Goal: Share content

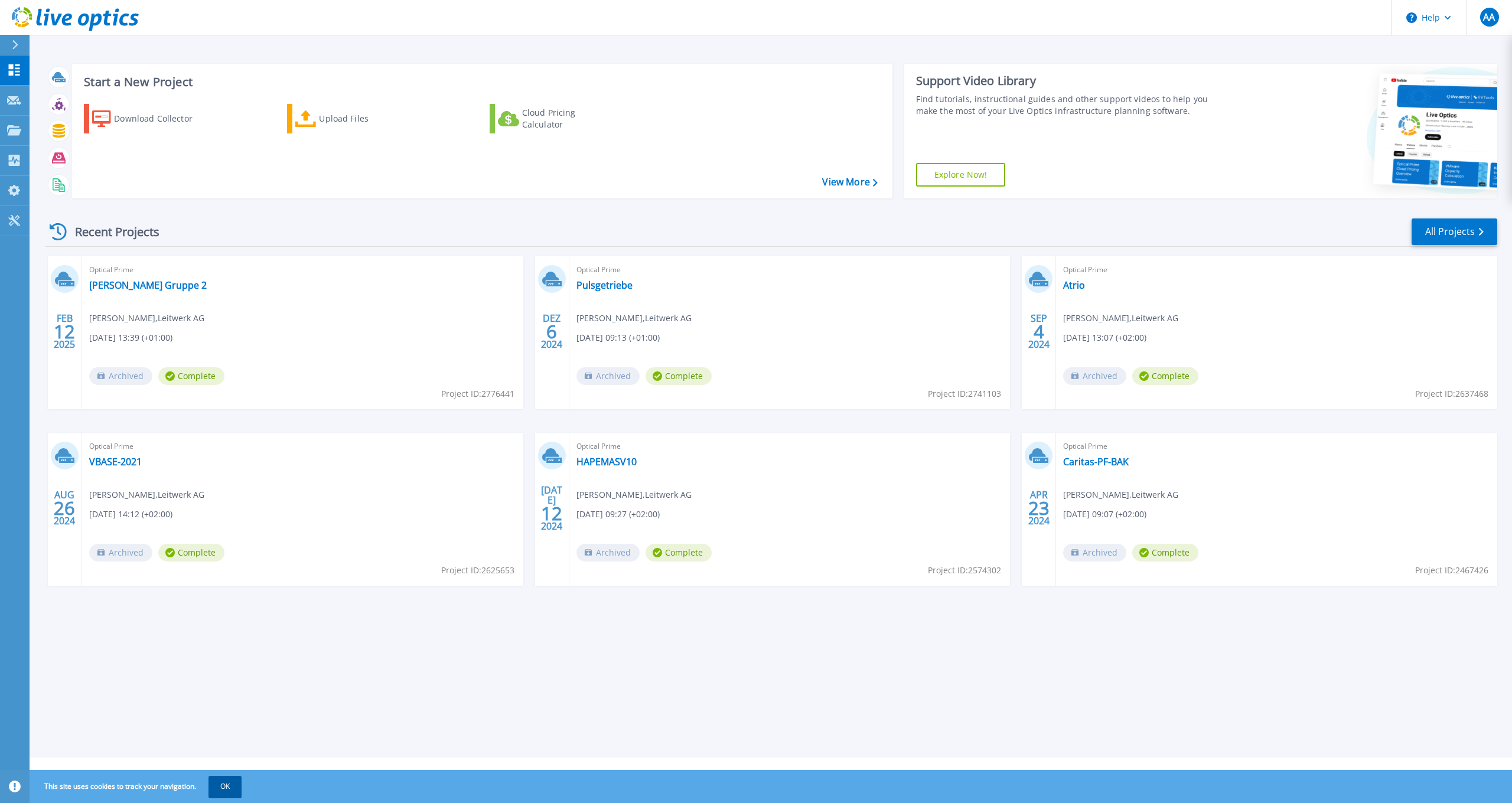
click at [241, 788] on button "OK" at bounding box center [225, 787] width 33 height 21
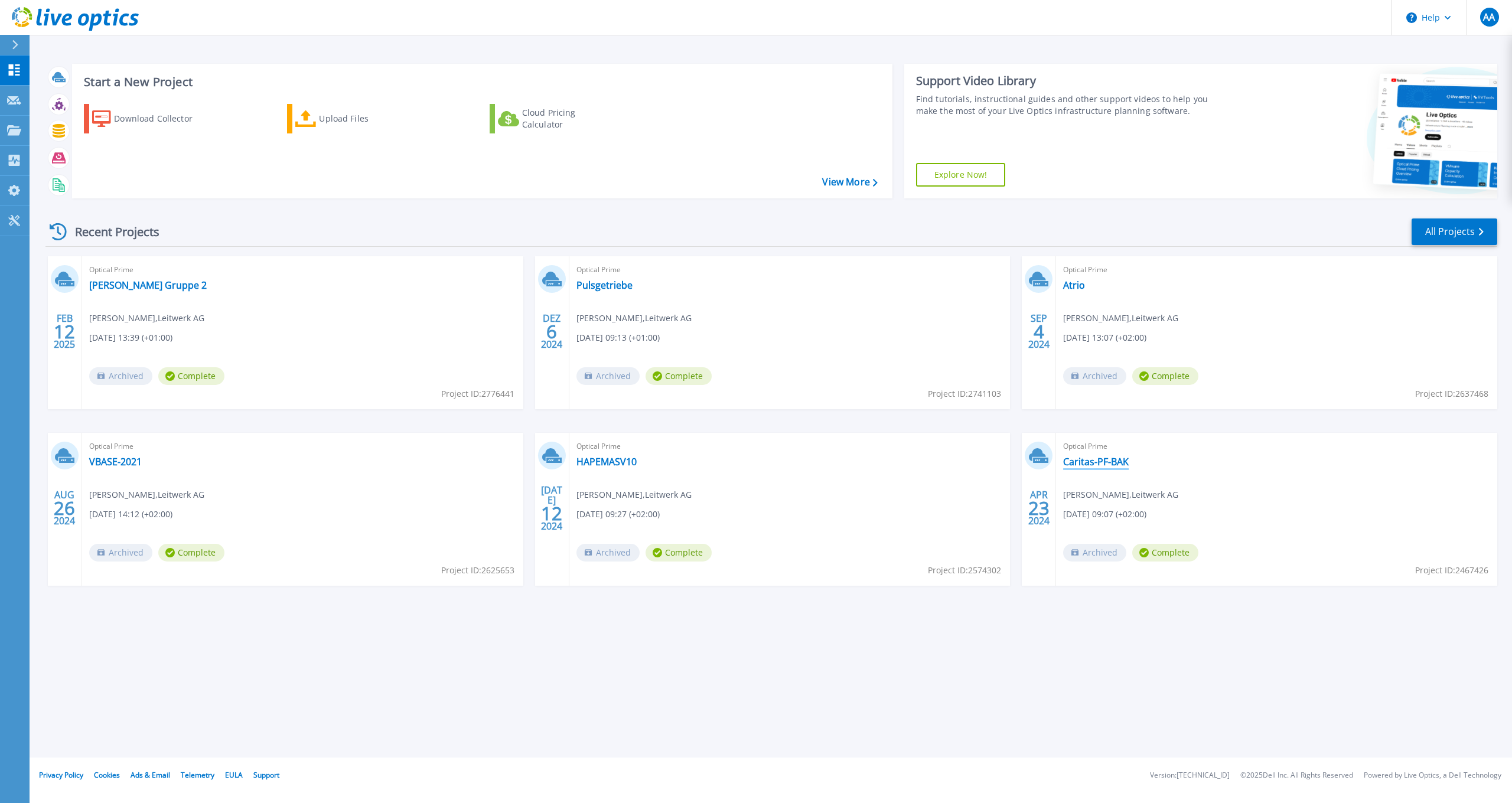
click at [1096, 466] on link "Caritas-PF-BAK" at bounding box center [1095, 462] width 66 height 12
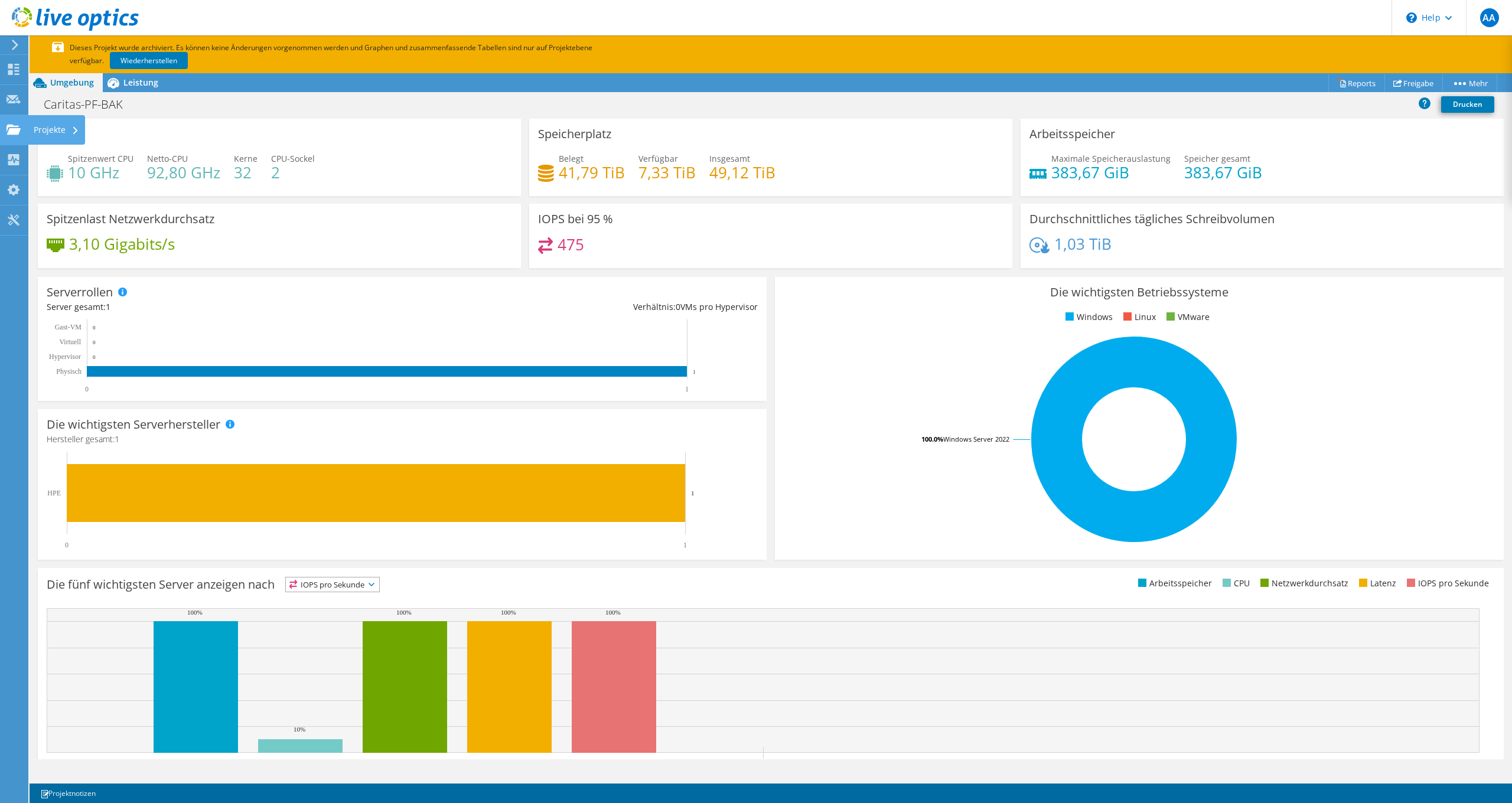
click at [17, 133] on use at bounding box center [14, 129] width 14 height 10
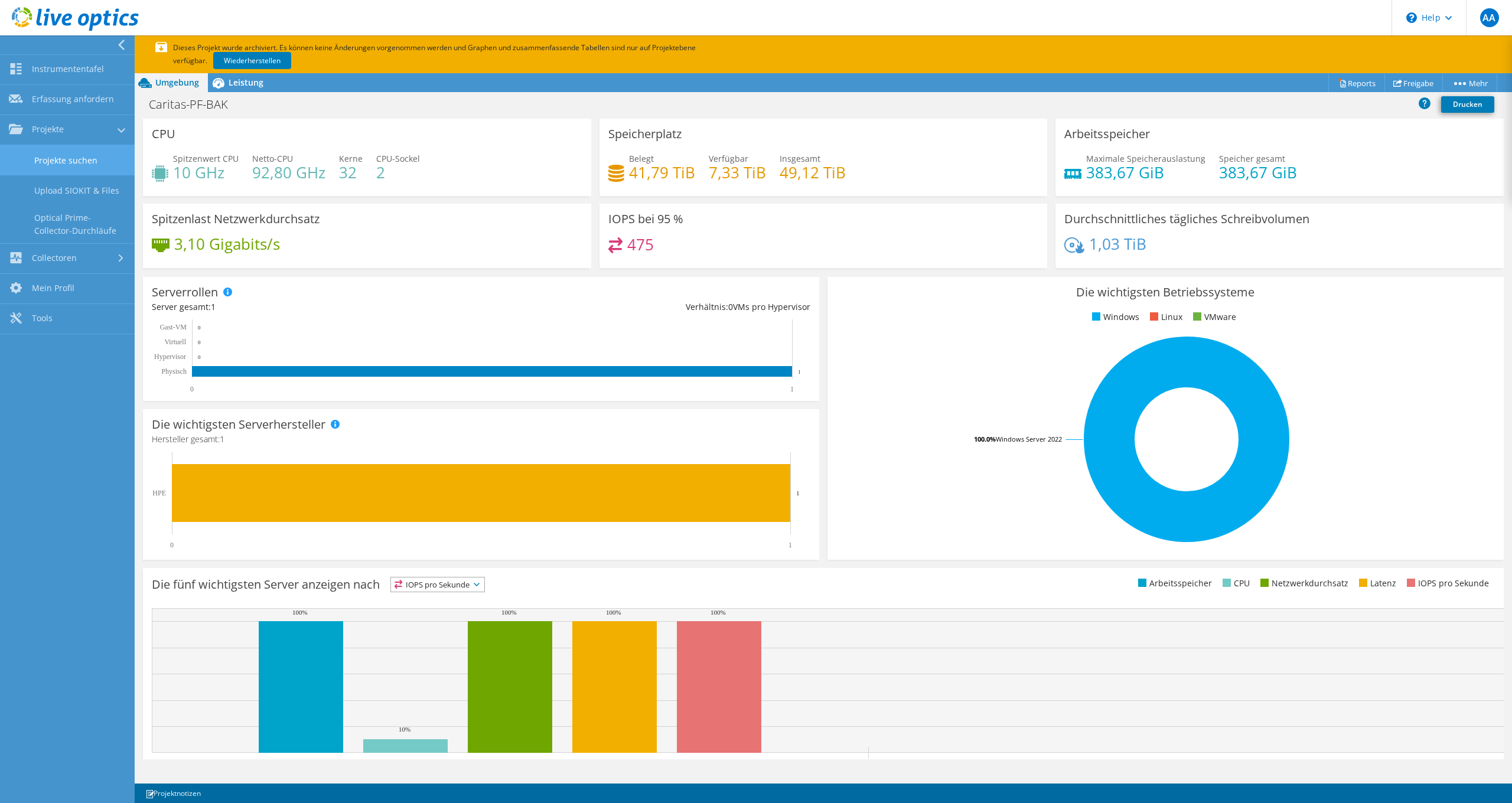
click at [75, 156] on link "Projekte suchen" at bounding box center [67, 160] width 134 height 30
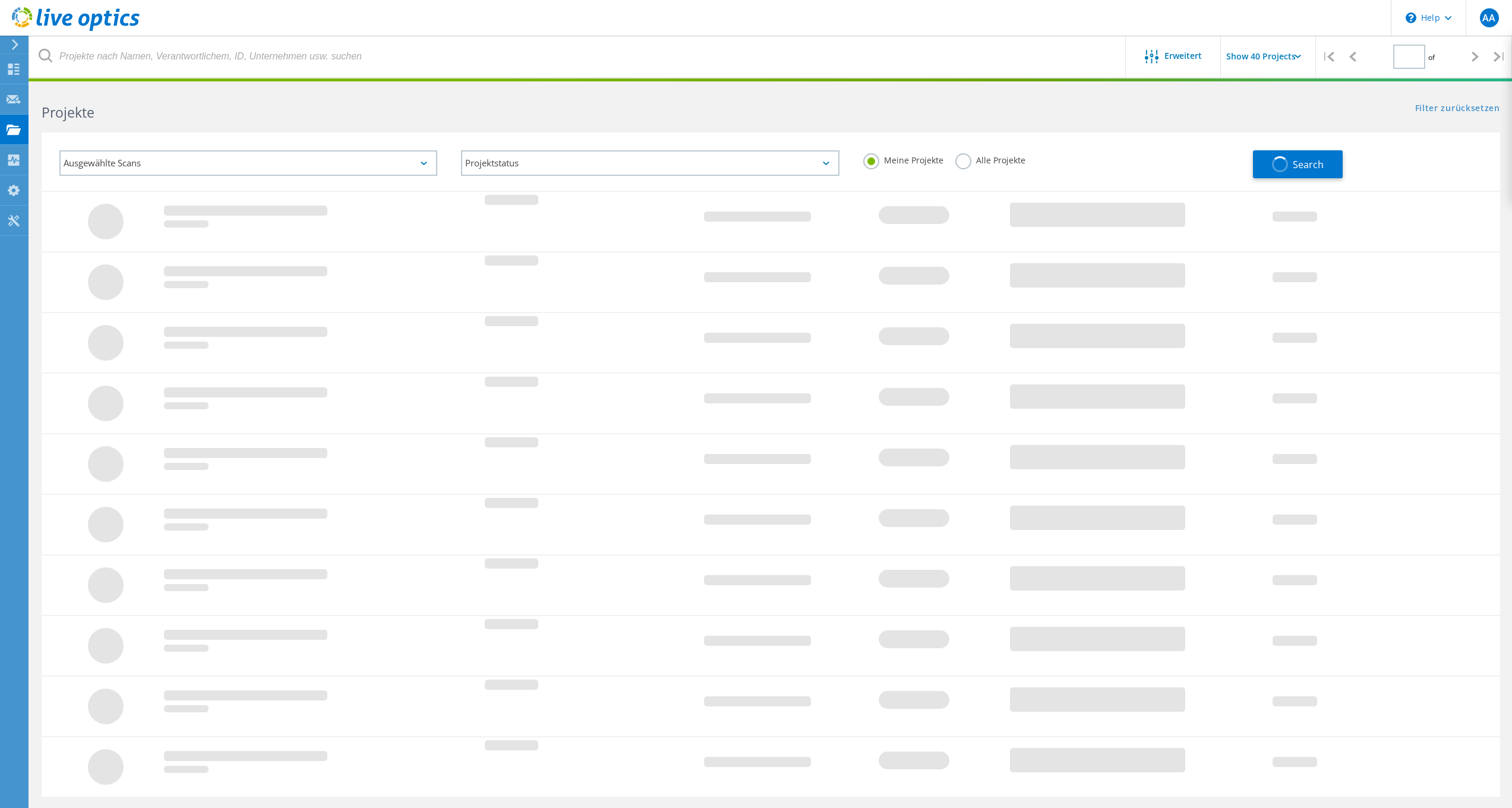
type input "1"
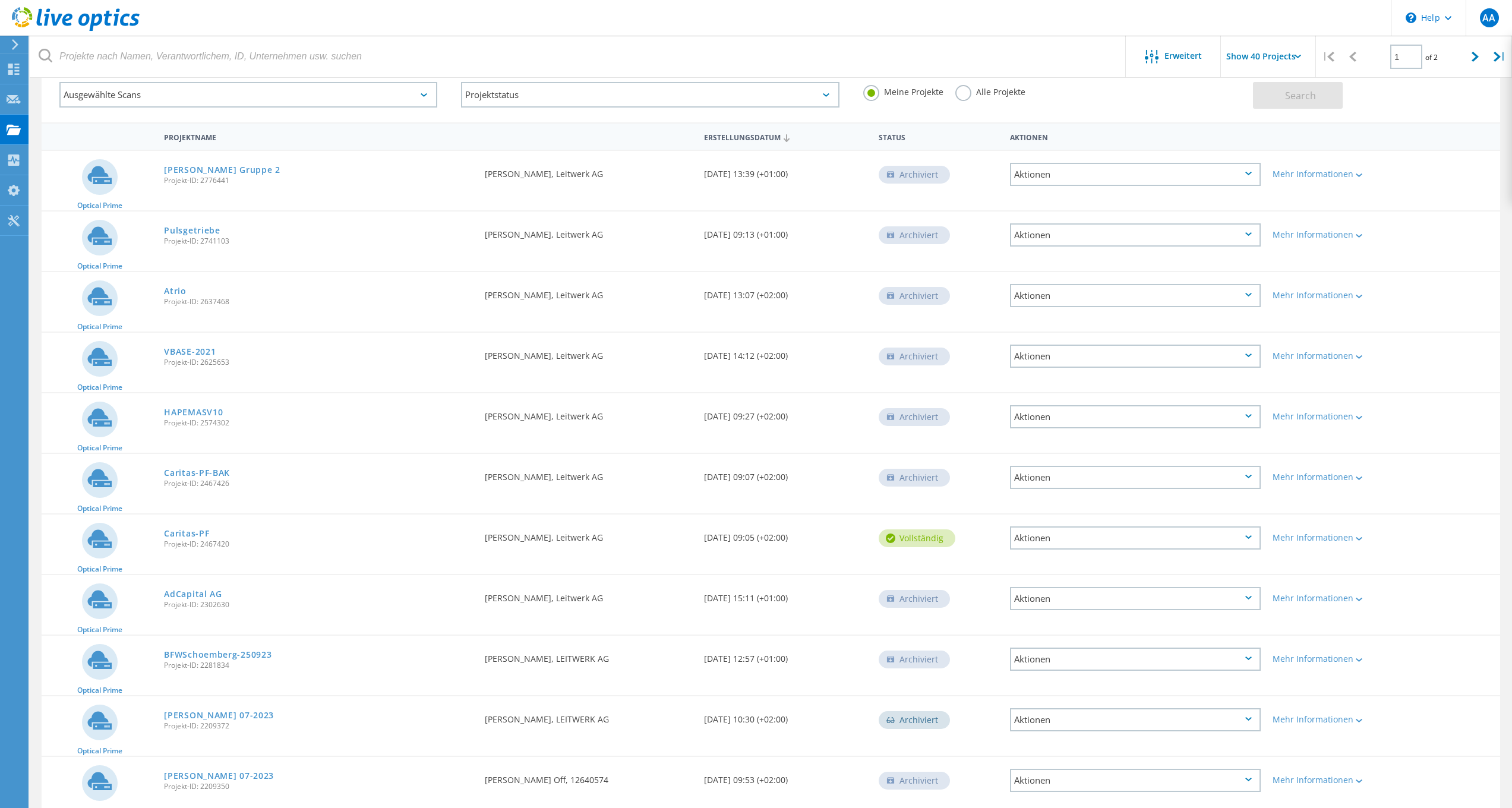
scroll to position [129, 0]
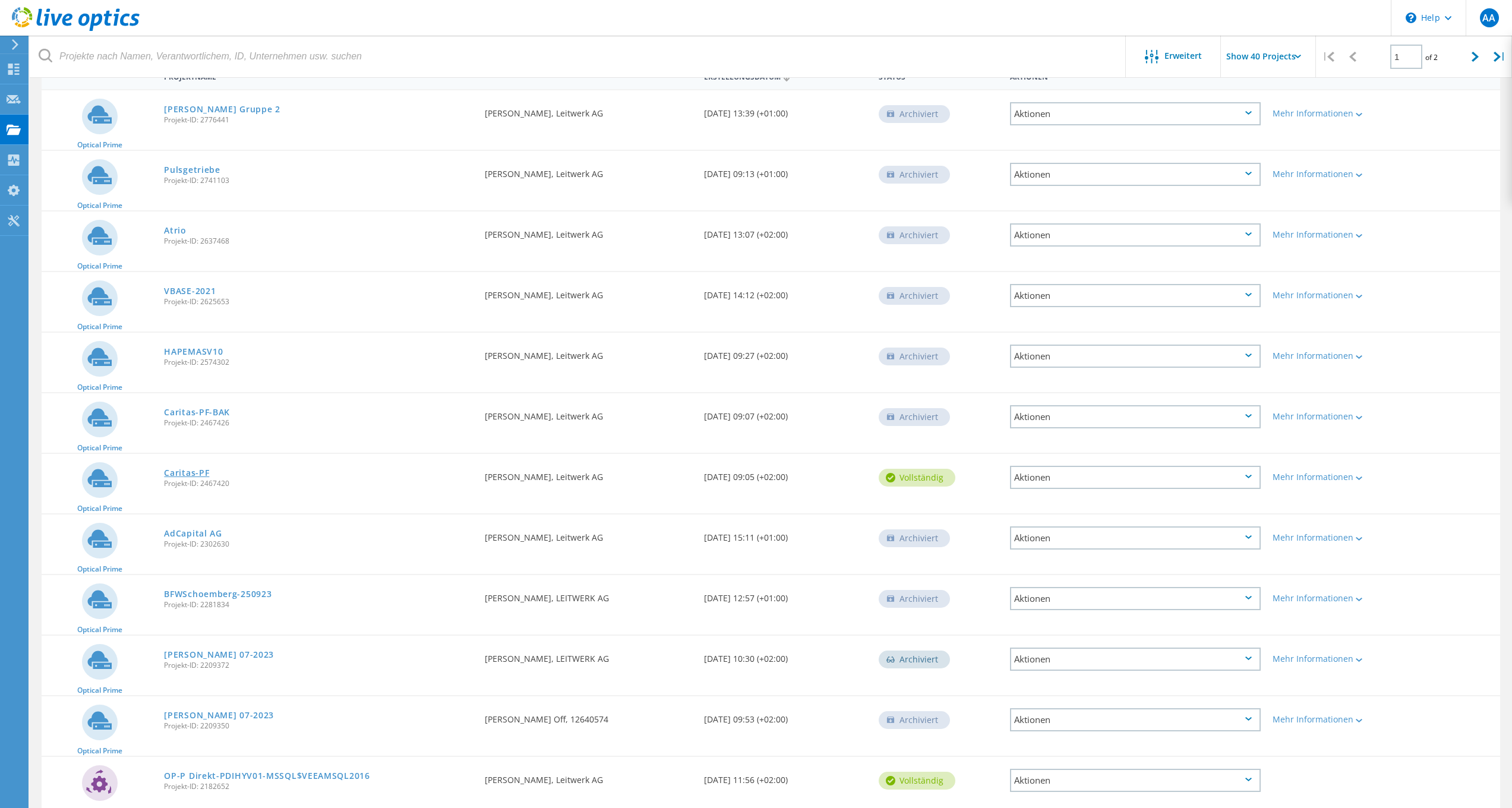
click at [199, 473] on link "Caritas-PF" at bounding box center [186, 473] width 45 height 9
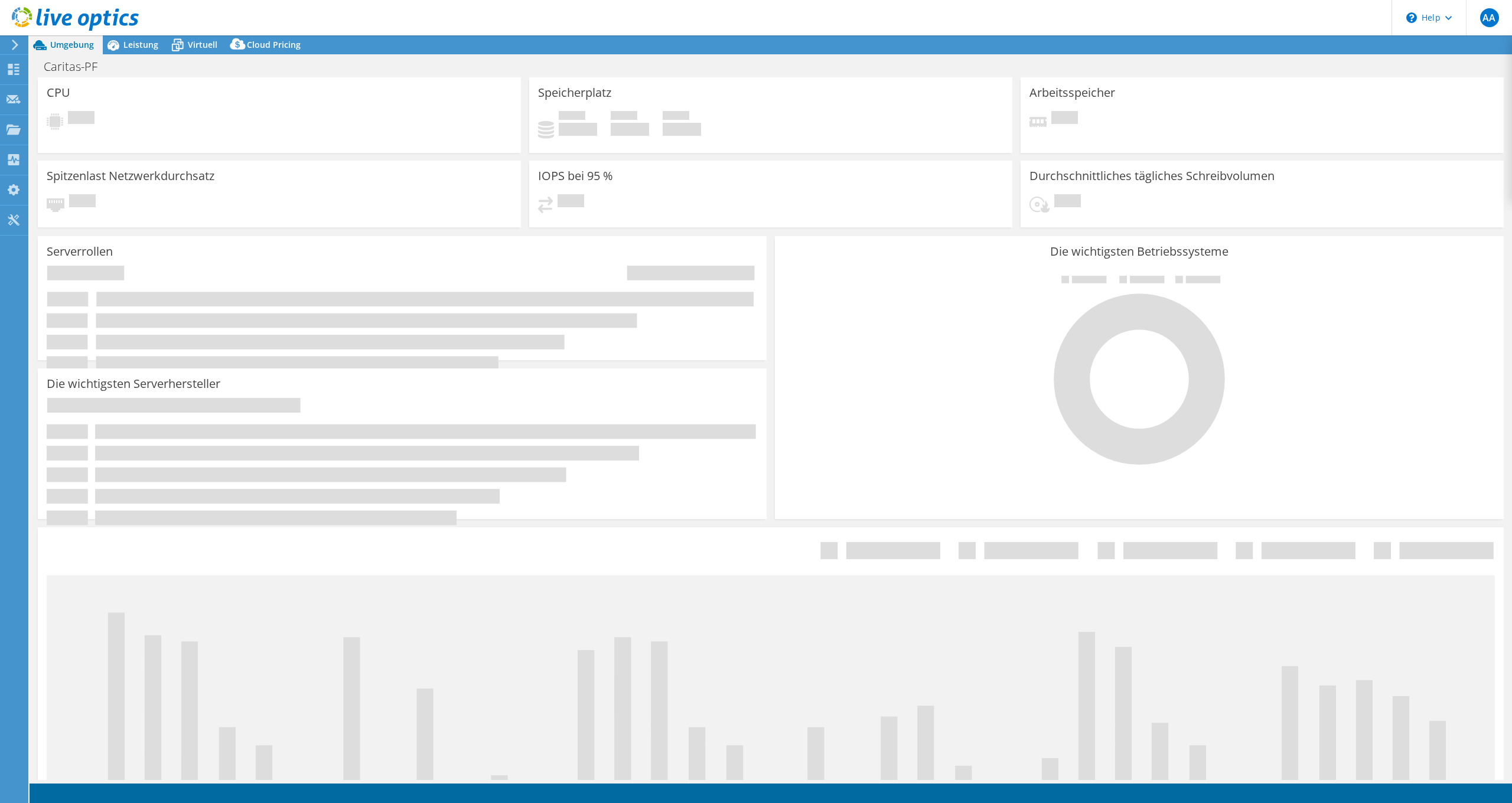
select select "EUFrankfurt"
select select "USD"
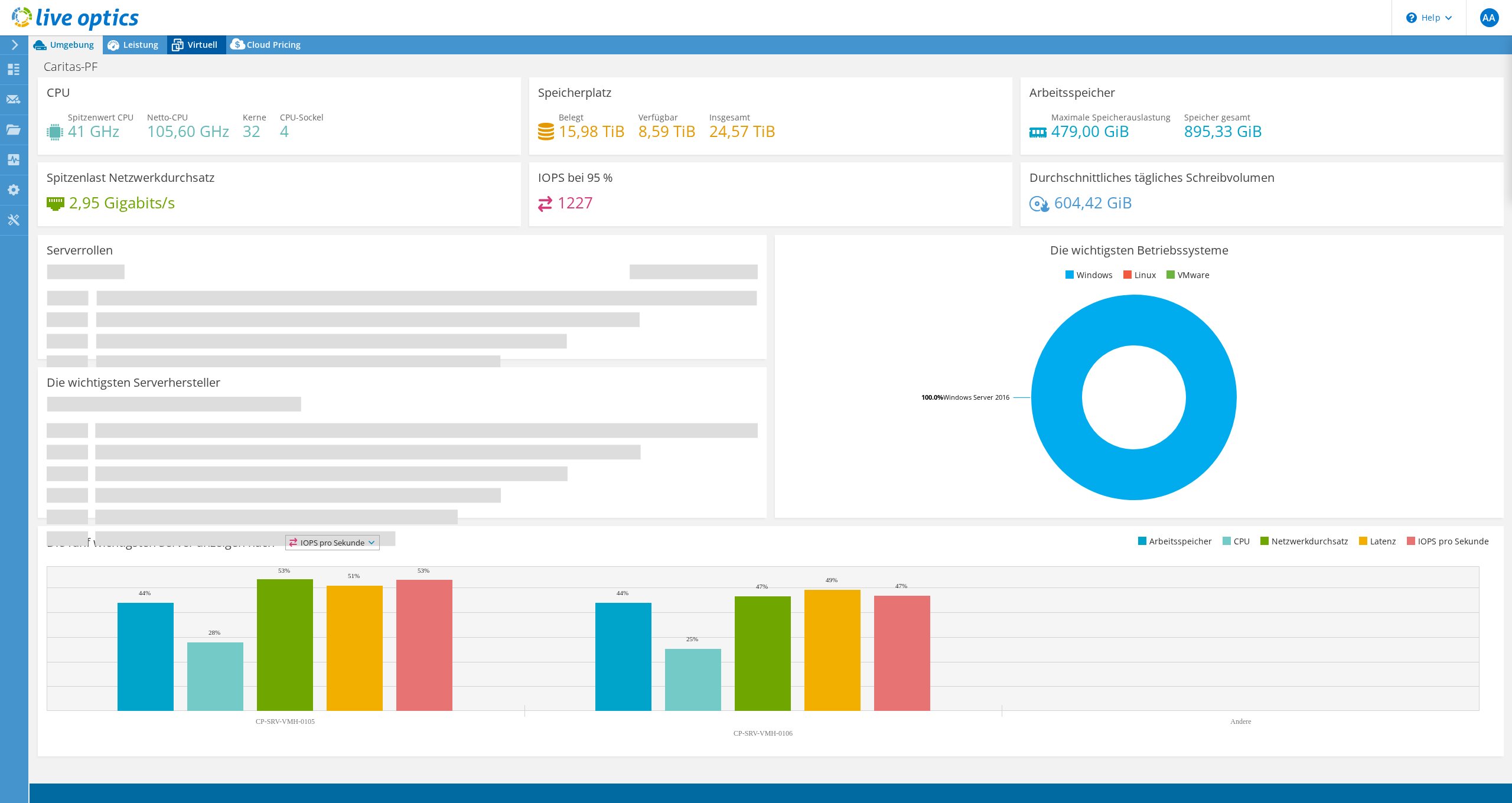
click at [196, 48] on span "Virtuell" at bounding box center [202, 44] width 30 height 11
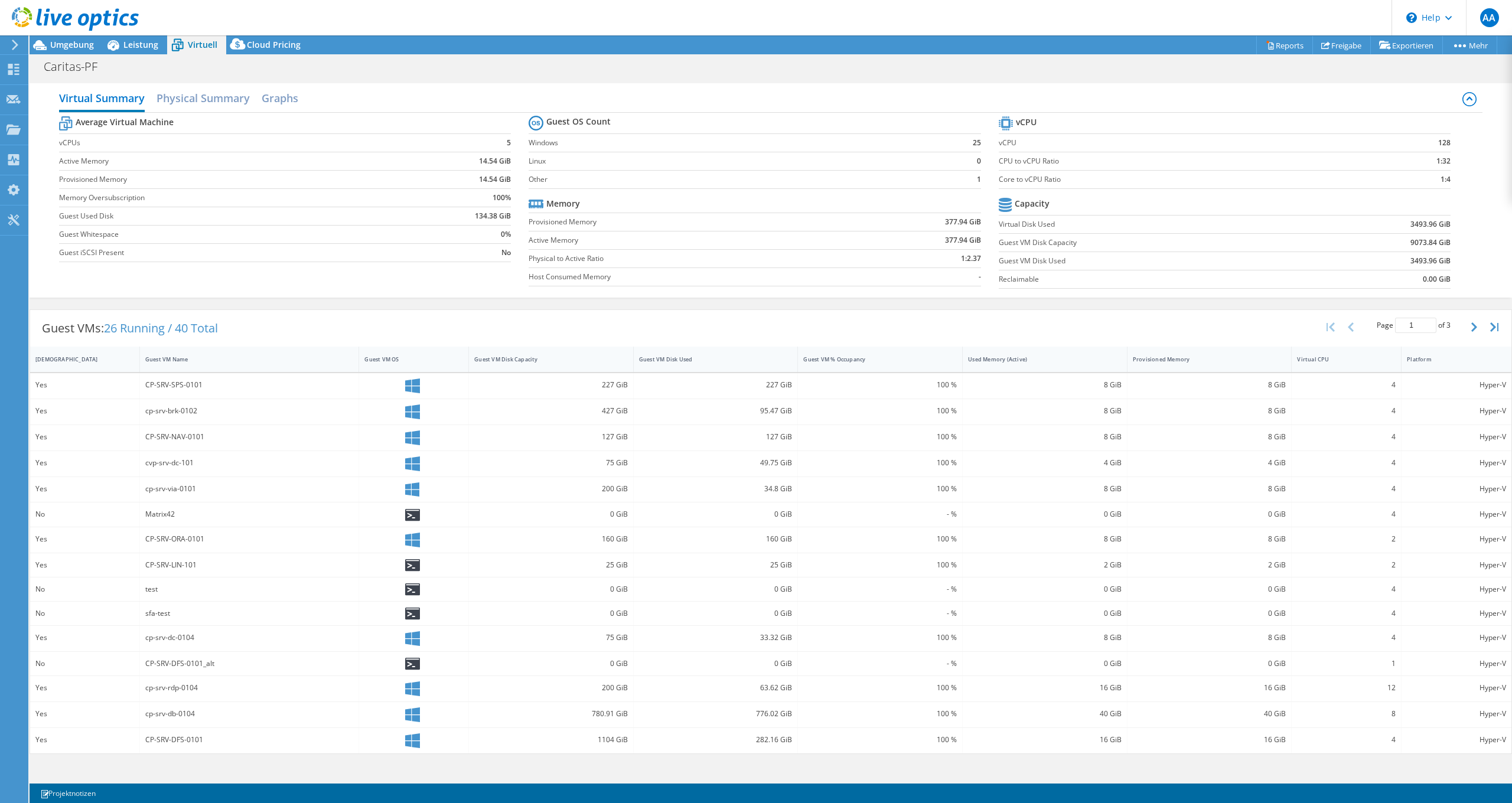
click at [511, 16] on header "AA Endbenutzer [PERSON_NAME] [EMAIL_ADDRESS][DOMAIN_NAME] LEITWERK AG My Profil…" at bounding box center [756, 18] width 1512 height 35
click at [903, 73] on div "Caritas-PF Drucken" at bounding box center [771, 66] width 1482 height 22
click at [1338, 51] on link "Freigabe" at bounding box center [1341, 45] width 58 height 18
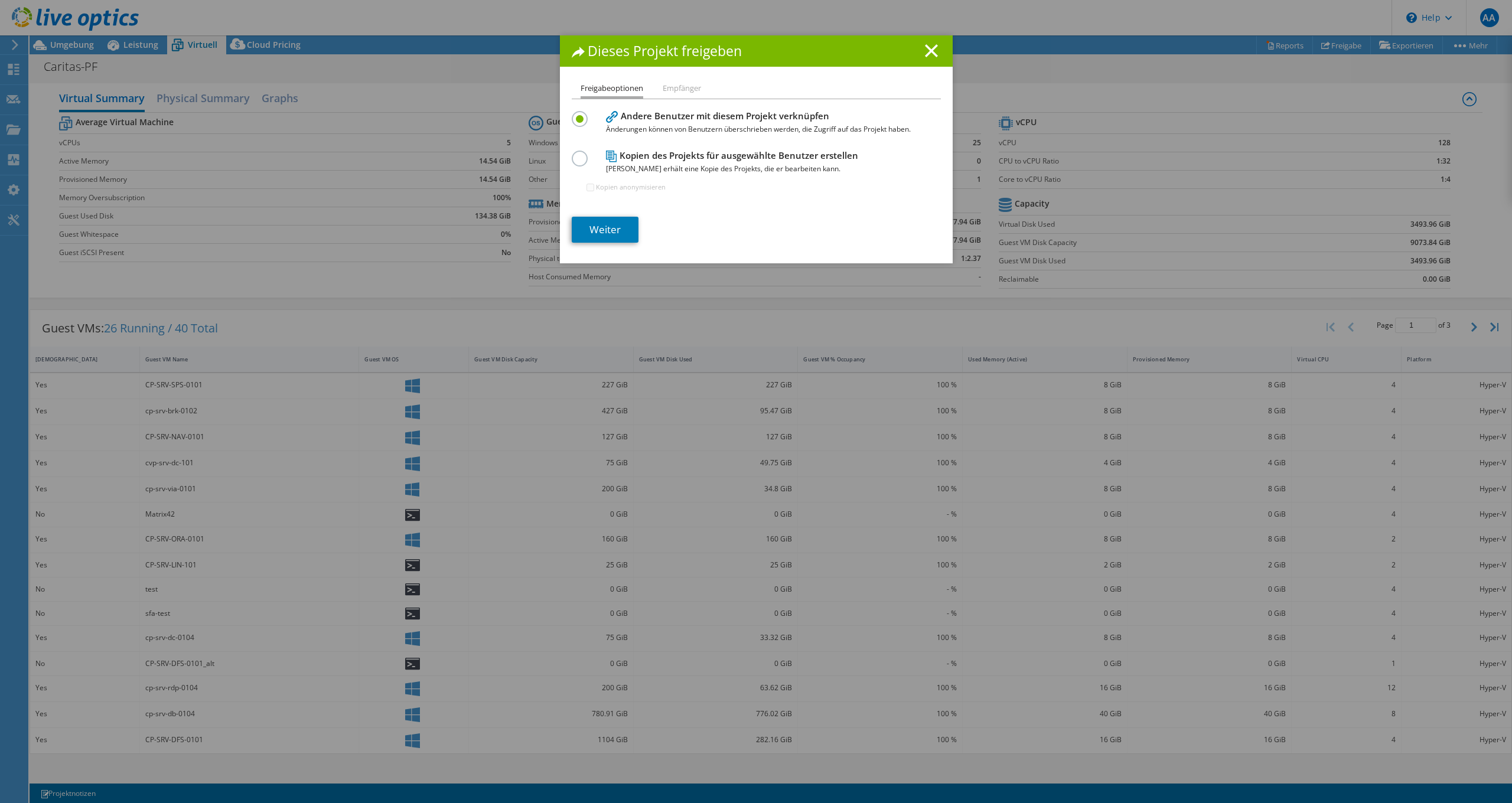
click at [577, 154] on label at bounding box center [582, 152] width 21 height 3
click at [0, 0] on input "radio" at bounding box center [0, 0] width 0 height 0
click at [600, 233] on link "Weiter" at bounding box center [605, 230] width 67 height 26
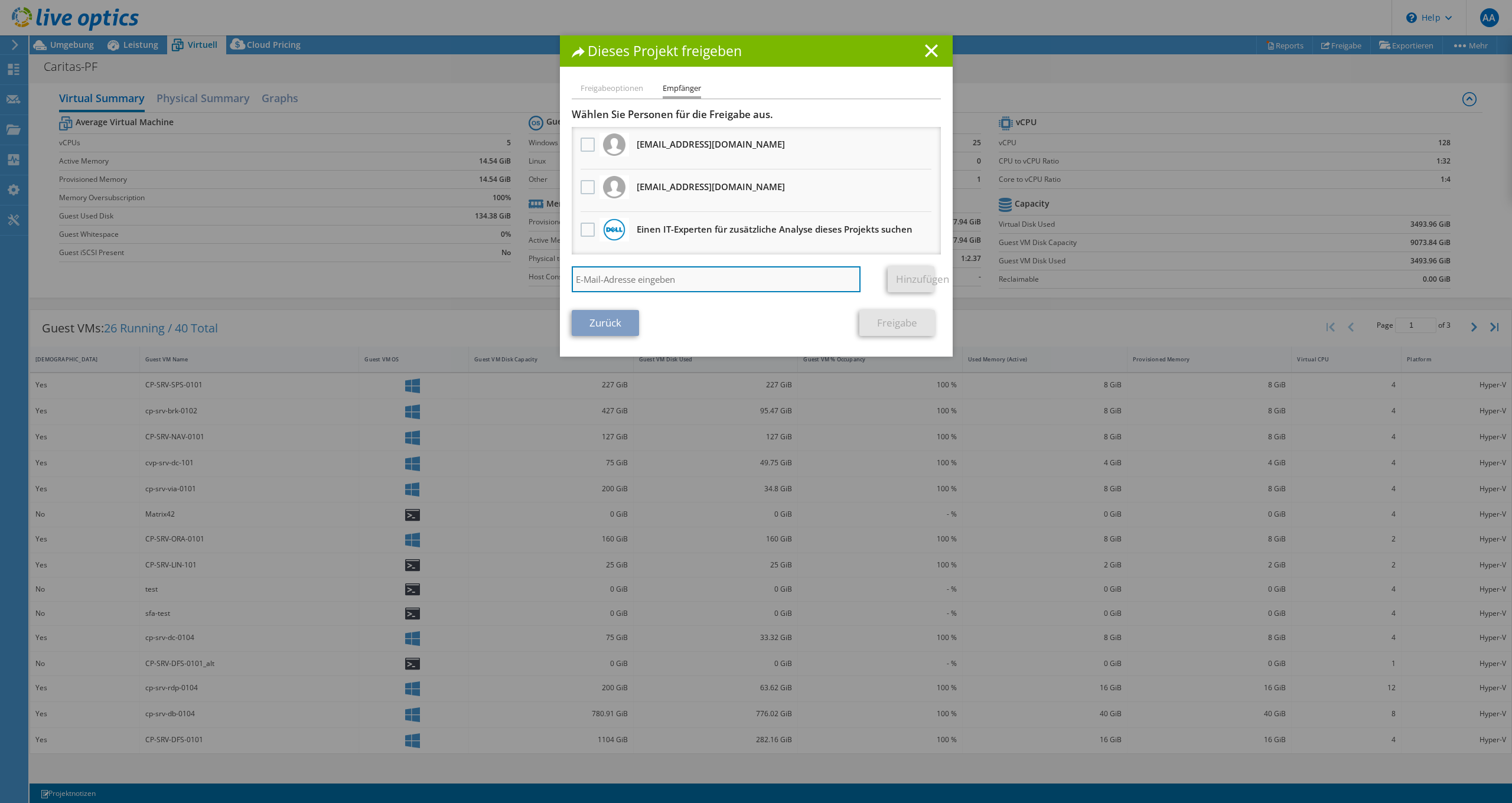
click at [621, 274] on input "search" at bounding box center [716, 279] width 289 height 26
type input "mschlindwein@leitwerk.de"
click at [895, 277] on link "Hinzufügen" at bounding box center [910, 279] width 47 height 26
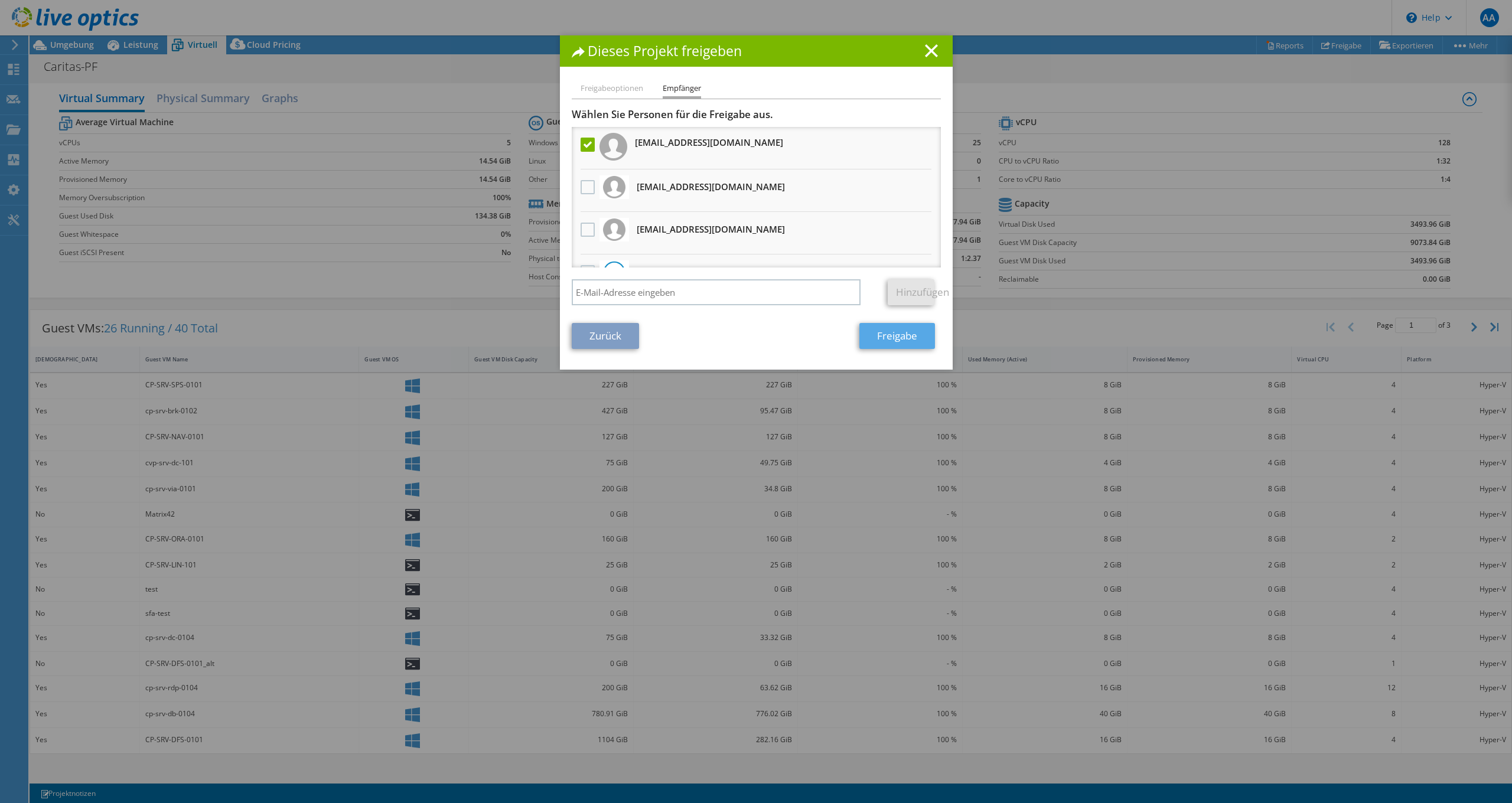
click at [903, 344] on link "Freigabe" at bounding box center [897, 336] width 75 height 26
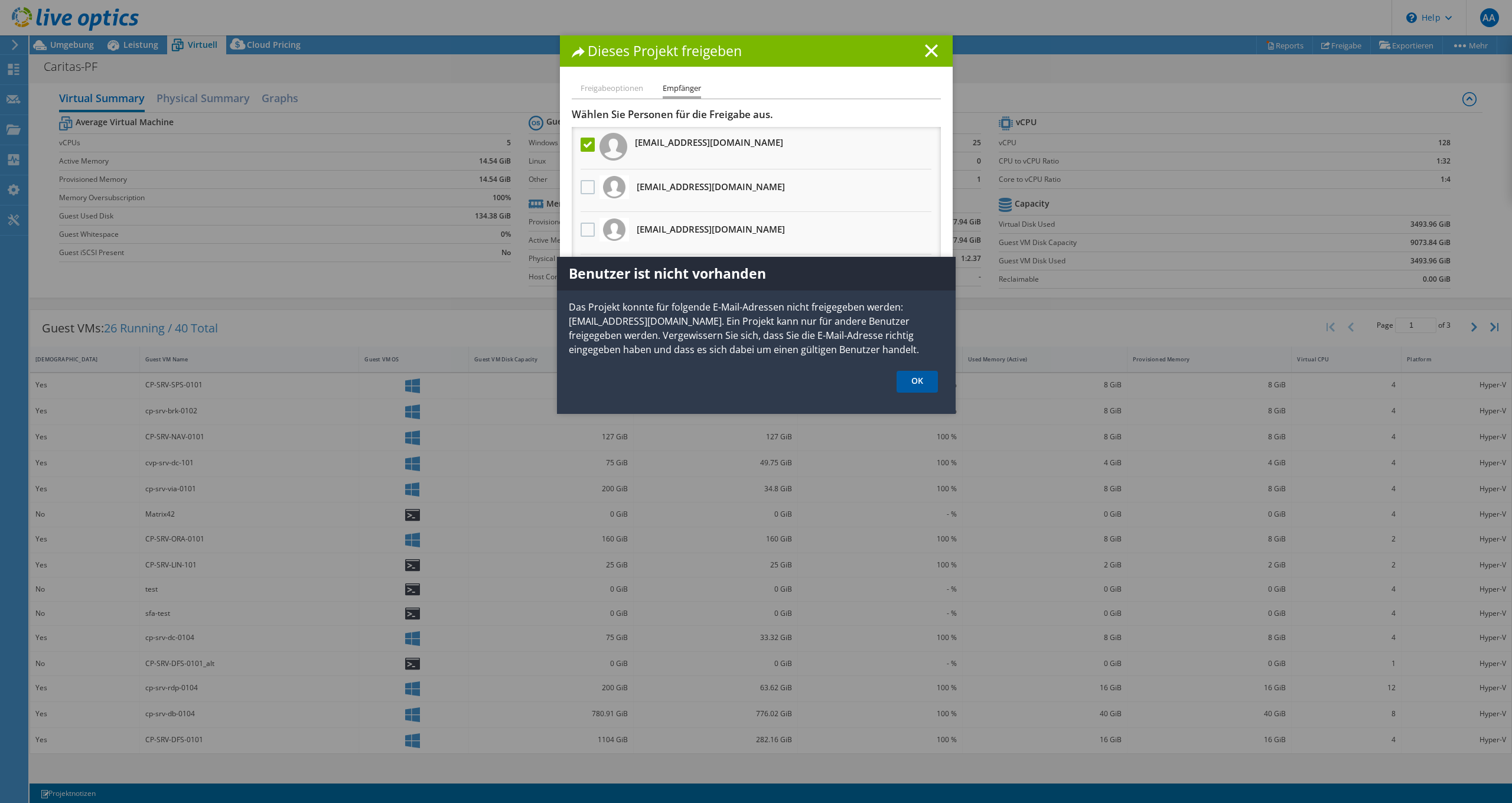
click at [916, 378] on link "OK" at bounding box center [917, 381] width 41 height 22
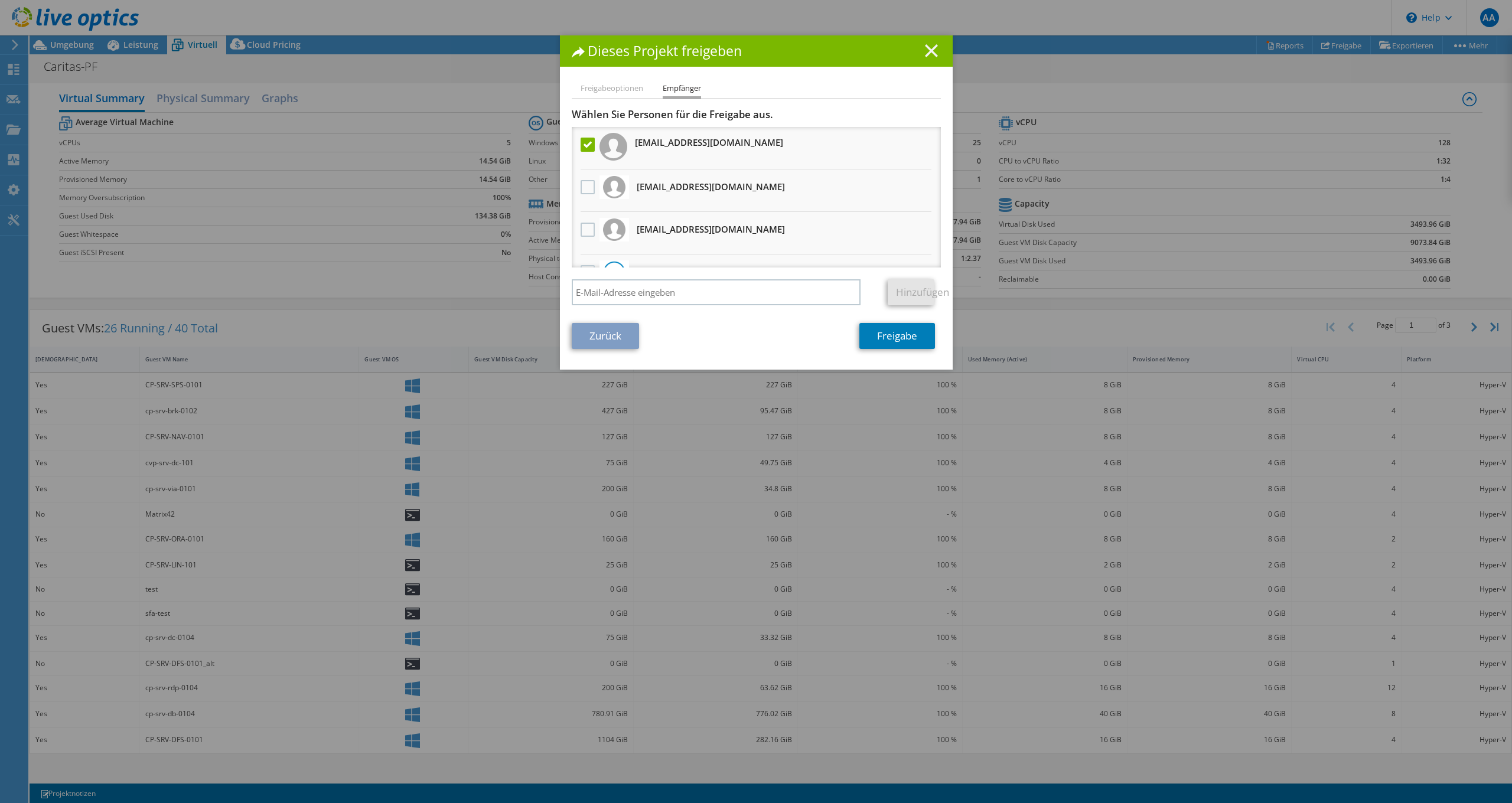
click at [926, 51] on line at bounding box center [931, 51] width 12 height 12
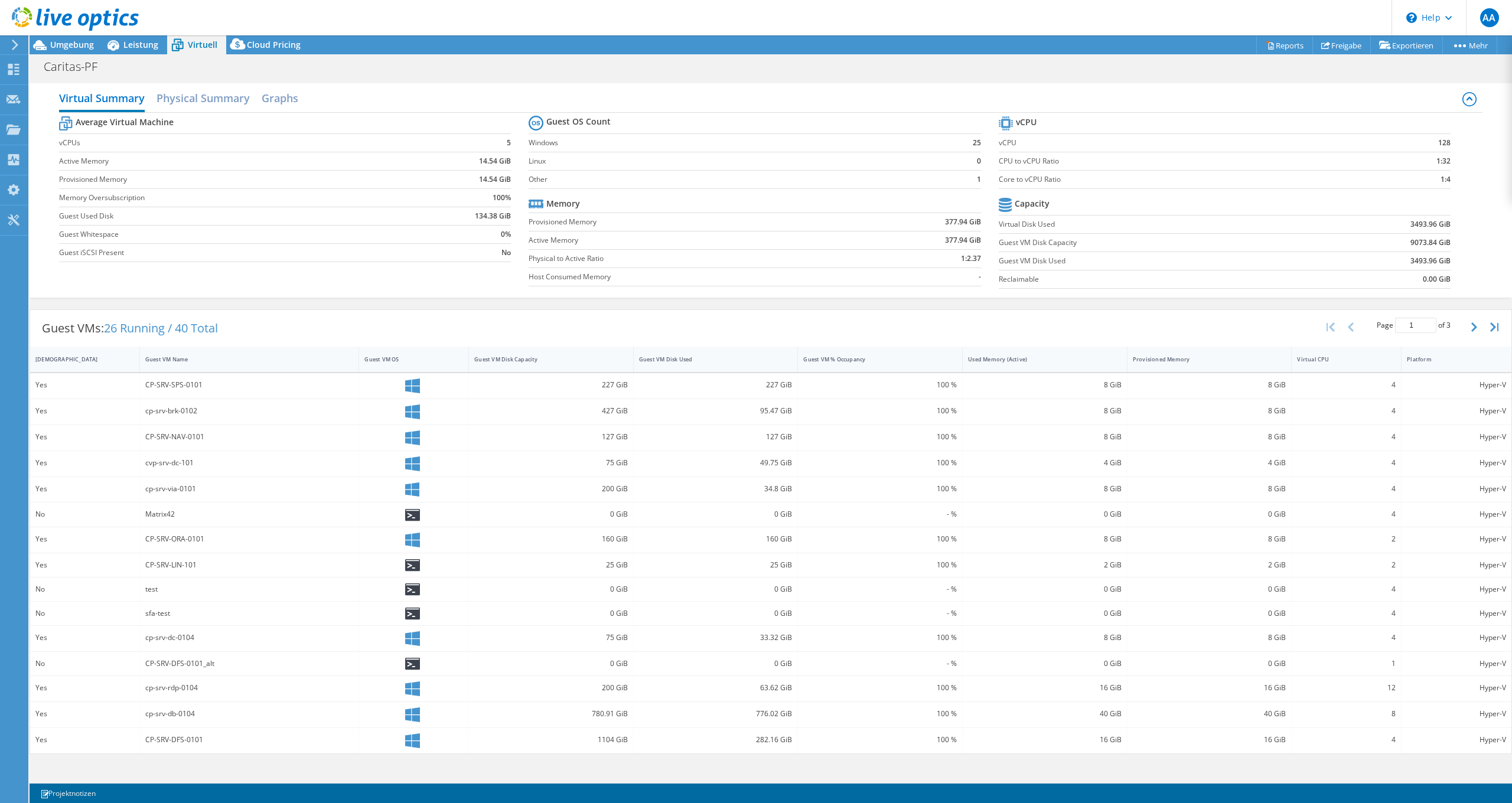
click at [1266, 76] on div "Caritas-PF Drucken" at bounding box center [771, 66] width 1482 height 22
click at [1270, 49] on link "Reports" at bounding box center [1284, 45] width 56 height 18
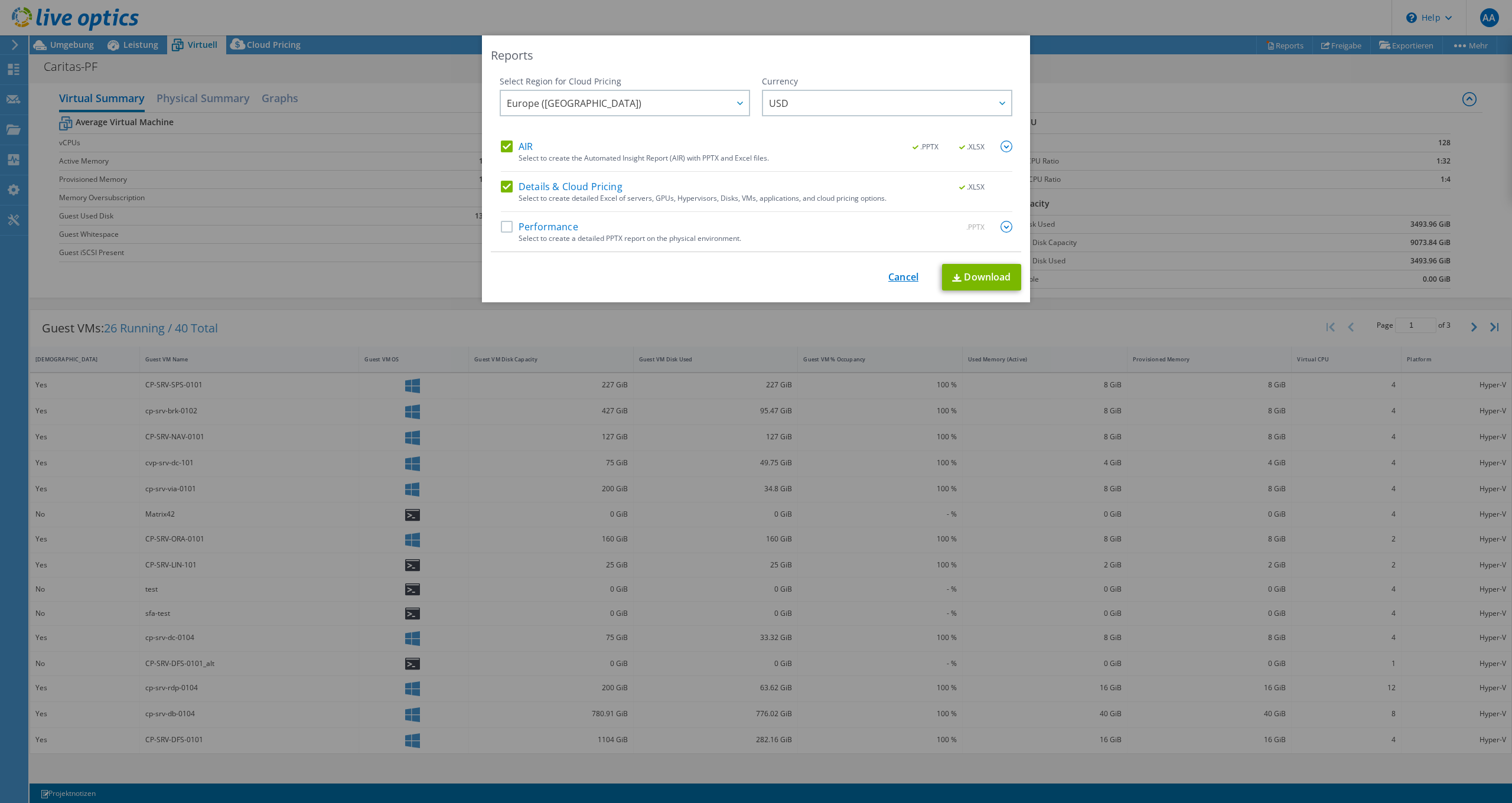
click at [899, 278] on link "Cancel" at bounding box center [903, 277] width 30 height 11
